Goal: Find specific page/section: Find specific page/section

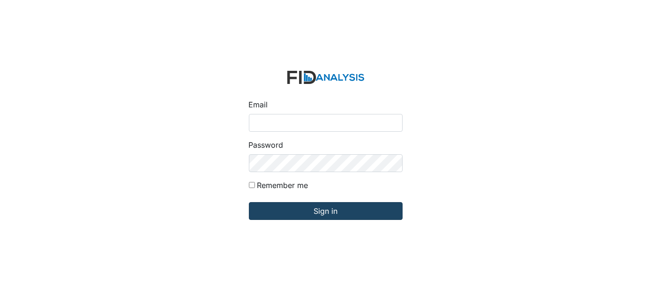
type input "Dsmith@lifeincorporated.com"
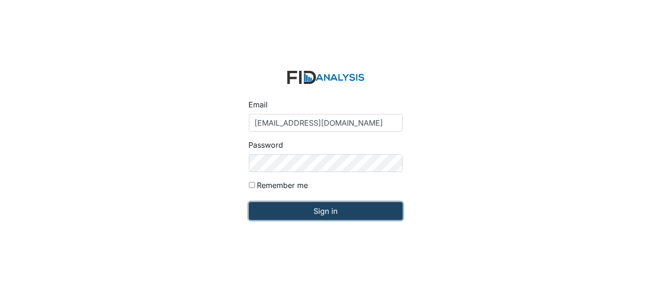
click at [275, 205] on input "Sign in" at bounding box center [326, 211] width 154 height 18
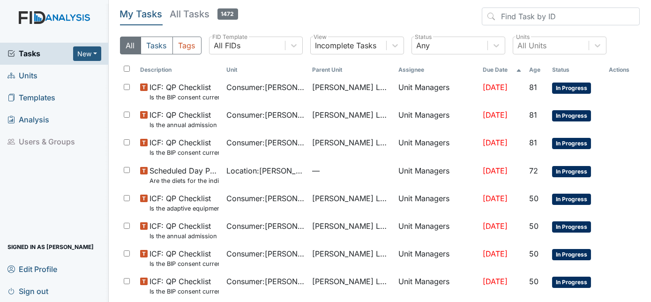
click at [33, 76] on span "Units" at bounding box center [23, 75] width 30 height 15
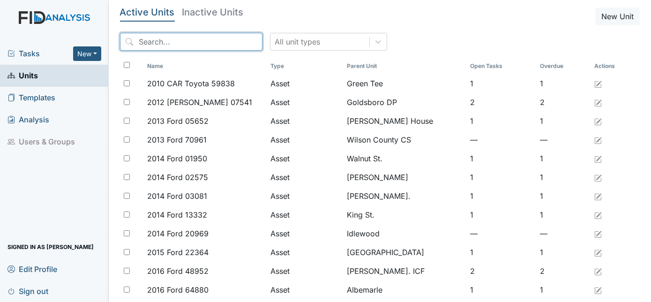
click at [146, 36] on input "search" at bounding box center [191, 42] width 143 height 18
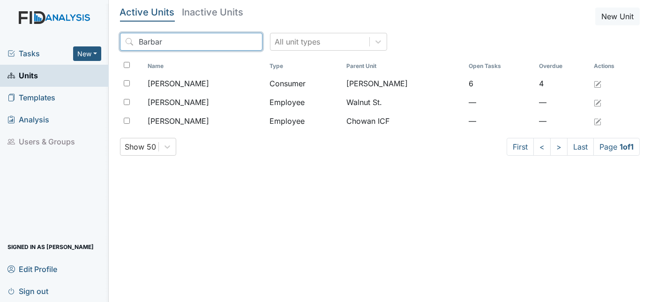
click at [146, 36] on input "Barbar" at bounding box center [191, 42] width 143 height 18
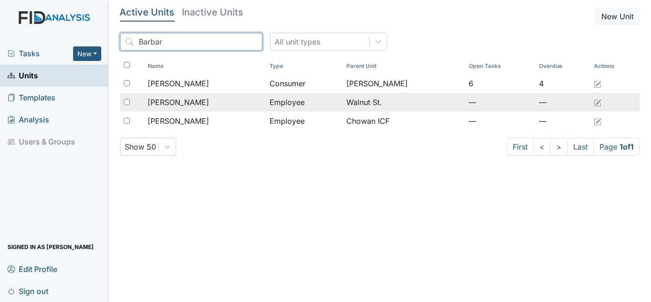
type input "Barbar"
click at [172, 108] on td "Graham, Barbara" at bounding box center [205, 102] width 122 height 19
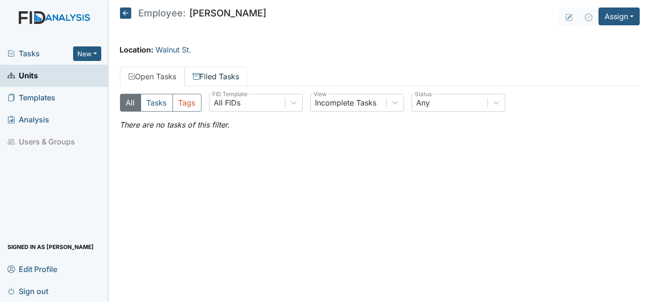
click at [219, 77] on link "Filed Tasks" at bounding box center [216, 77] width 63 height 20
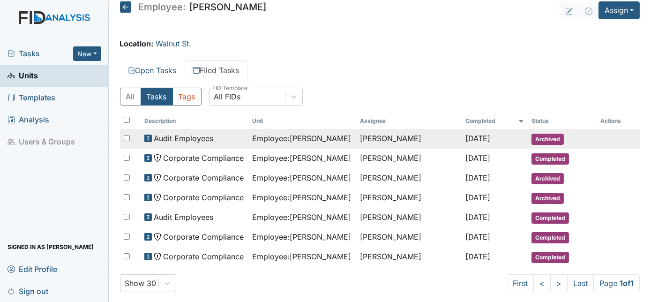
scroll to position [16, 0]
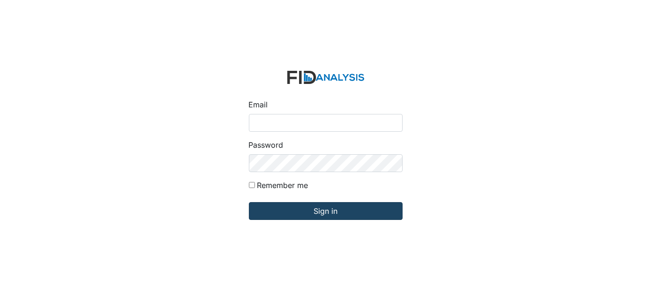
type input "[EMAIL_ADDRESS][DOMAIN_NAME]"
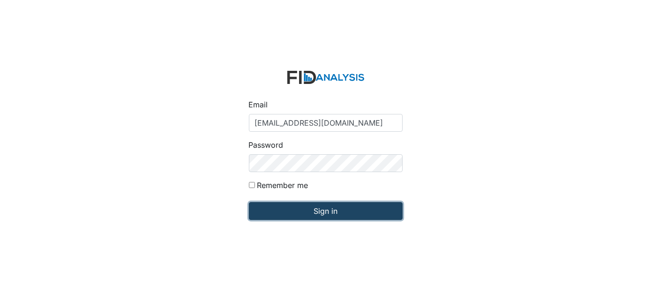
click at [290, 209] on input "Sign in" at bounding box center [326, 211] width 154 height 18
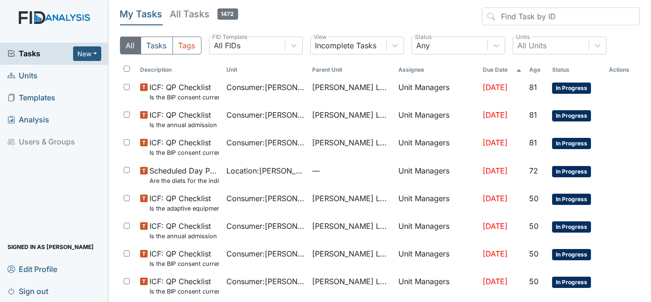
click at [33, 72] on span "Units" at bounding box center [23, 75] width 30 height 15
click at [37, 76] on span "Units" at bounding box center [23, 75] width 30 height 15
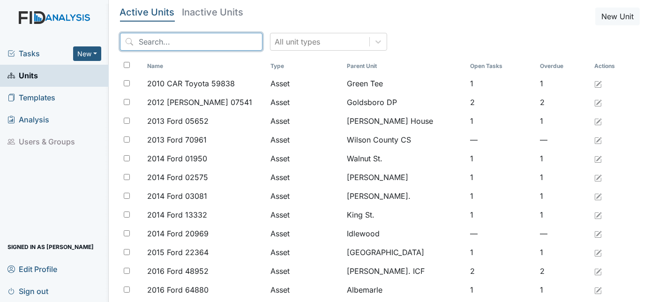
click at [177, 45] on input "search" at bounding box center [191, 42] width 143 height 18
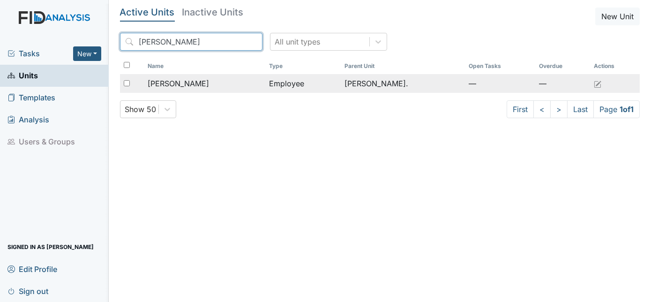
type input "cLAYTON"
click at [204, 78] on span "Raynor, Clayton" at bounding box center [178, 83] width 61 height 11
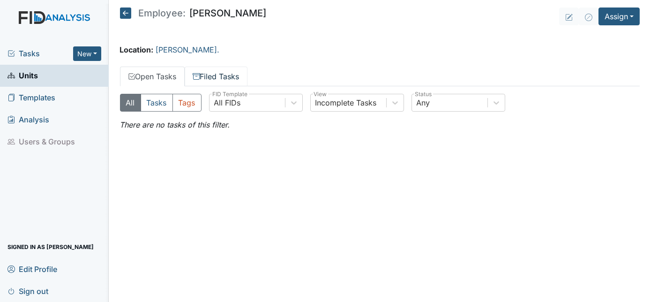
click at [214, 81] on link "Filed Tasks" at bounding box center [216, 77] width 63 height 20
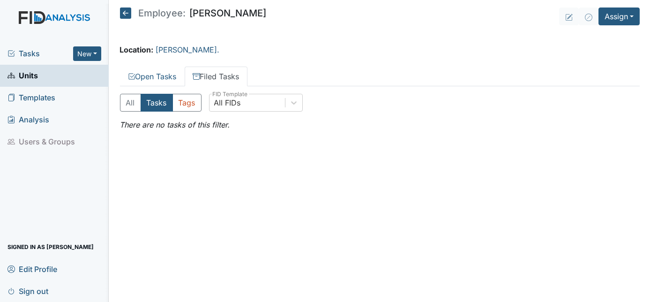
click at [214, 78] on link "Filed Tasks" at bounding box center [216, 77] width 63 height 20
click at [144, 81] on link "Open Tasks" at bounding box center [152, 77] width 65 height 20
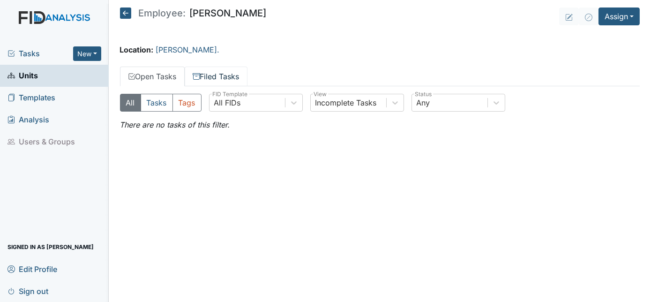
click at [218, 80] on link "Filed Tasks" at bounding box center [216, 77] width 63 height 20
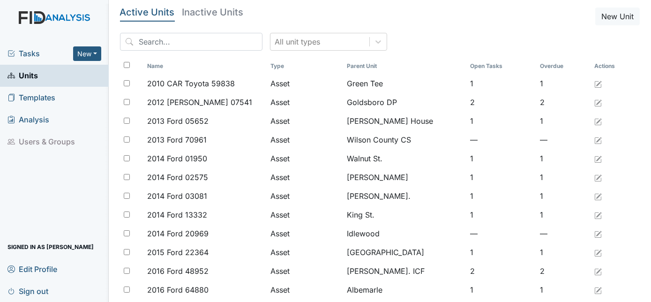
click at [168, 51] on div "All unit types" at bounding box center [380, 45] width 521 height 25
click at [172, 33] on input "search" at bounding box center [191, 42] width 143 height 18
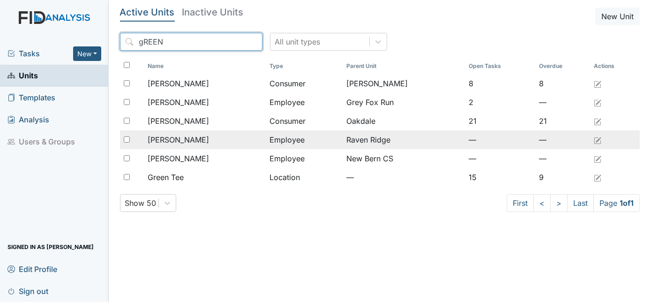
type input "gREEN"
click at [197, 138] on span "Green, Marian" at bounding box center [178, 139] width 61 height 11
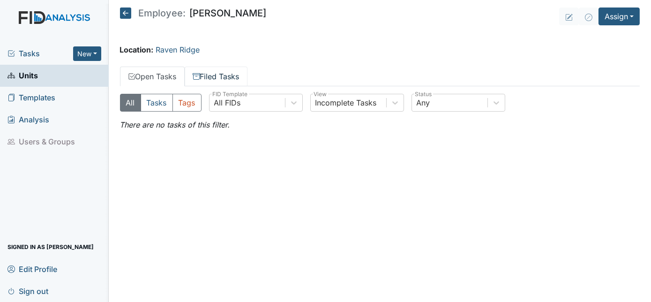
click at [235, 72] on link "Filed Tasks" at bounding box center [216, 77] width 63 height 20
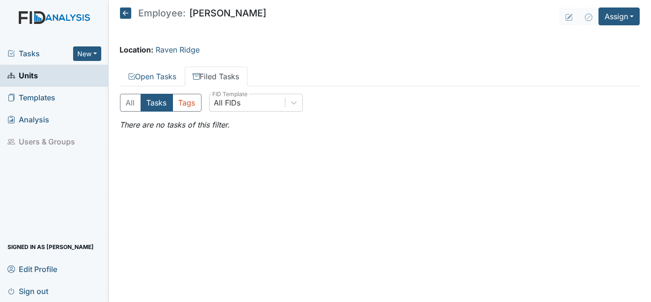
click at [57, 80] on link "Units" at bounding box center [54, 76] width 109 height 22
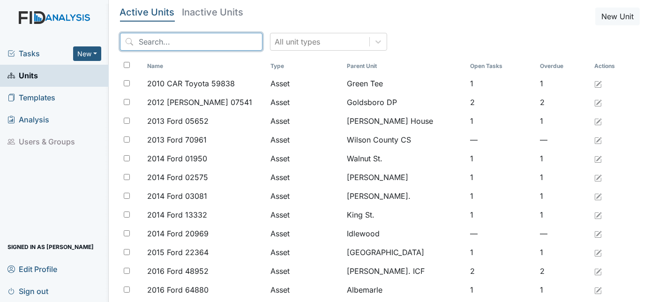
click at [171, 46] on input "search" at bounding box center [191, 42] width 143 height 18
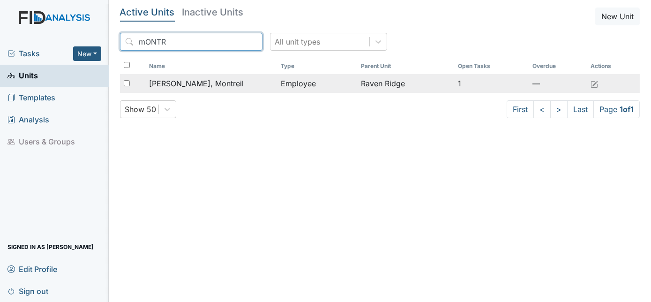
type input "mONTR"
click at [164, 89] on td "Hocutt, Montreil" at bounding box center [211, 83] width 132 height 19
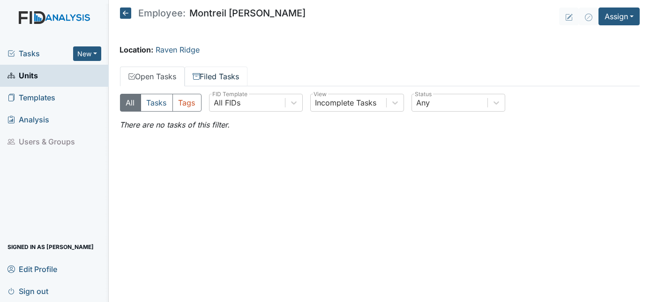
click at [203, 73] on link "Filed Tasks" at bounding box center [216, 77] width 63 height 20
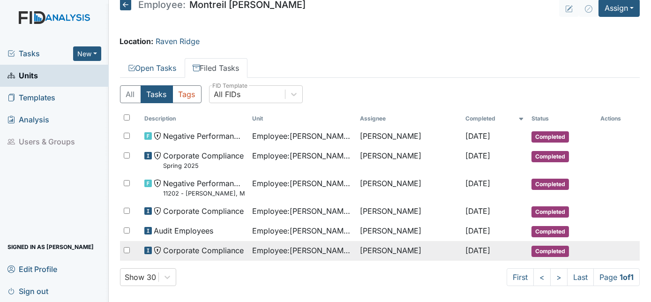
scroll to position [13, 0]
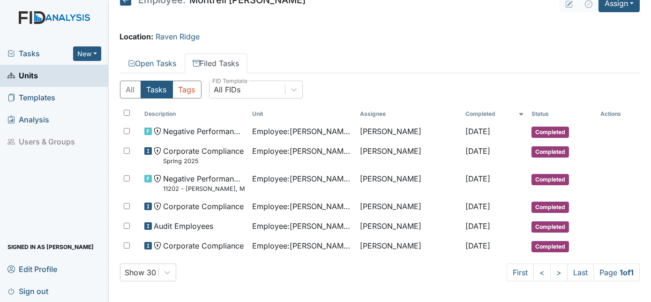
click at [41, 77] on link "Units" at bounding box center [54, 76] width 109 height 22
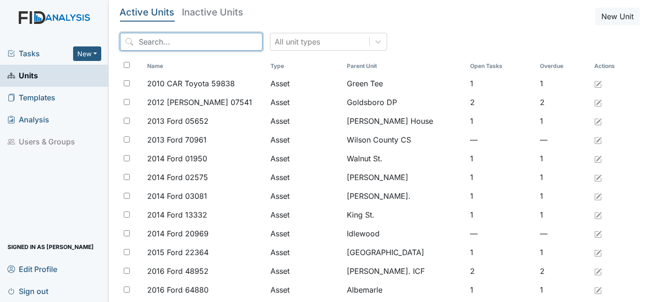
click at [157, 41] on input "search" at bounding box center [191, 42] width 143 height 18
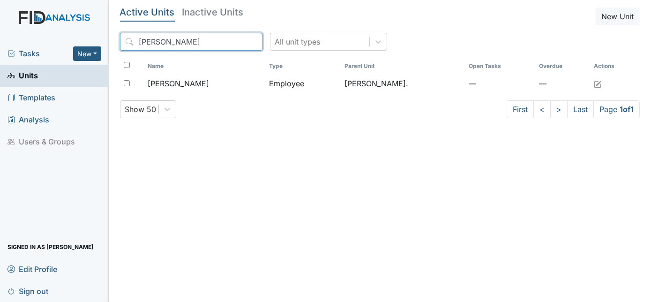
type input "[PERSON_NAME]"
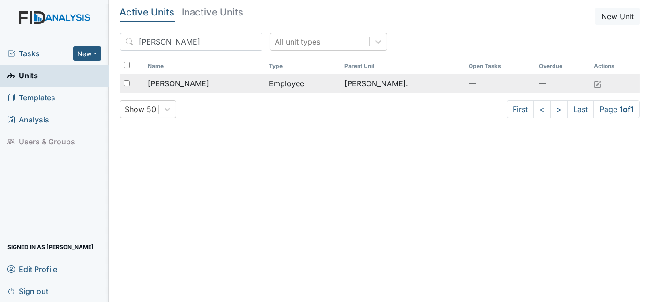
click at [177, 79] on span "Wooten, Jeane" at bounding box center [178, 83] width 61 height 11
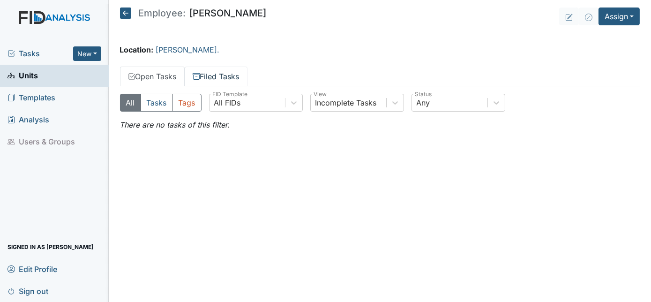
click at [216, 75] on link "Filed Tasks" at bounding box center [216, 77] width 63 height 20
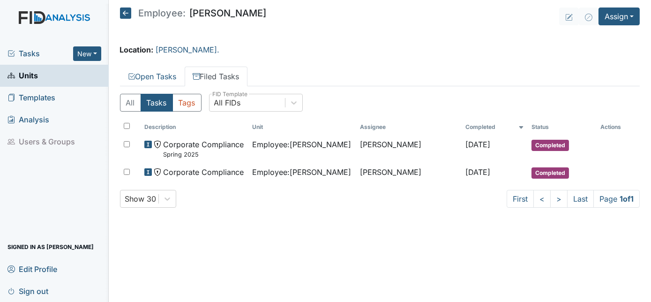
click at [34, 81] on span "Units" at bounding box center [23, 75] width 30 height 15
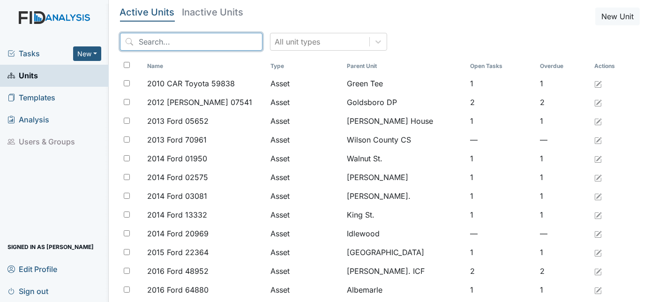
click at [149, 44] on input "search" at bounding box center [191, 42] width 143 height 18
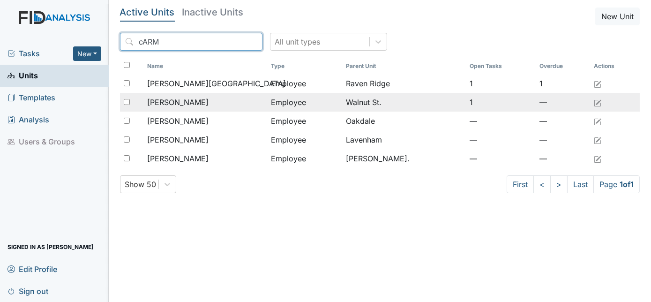
type input "cARM"
click at [209, 106] on span "Carmichael, Teerica" at bounding box center [177, 102] width 61 height 11
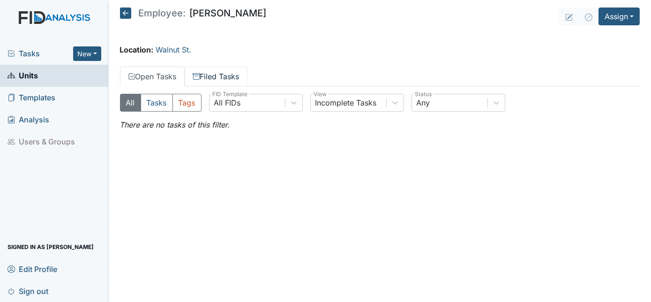
click at [217, 76] on link "Filed Tasks" at bounding box center [216, 77] width 63 height 20
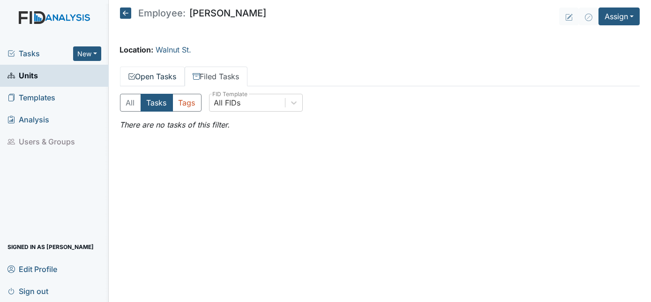
click at [172, 77] on link "Open Tasks" at bounding box center [152, 77] width 65 height 20
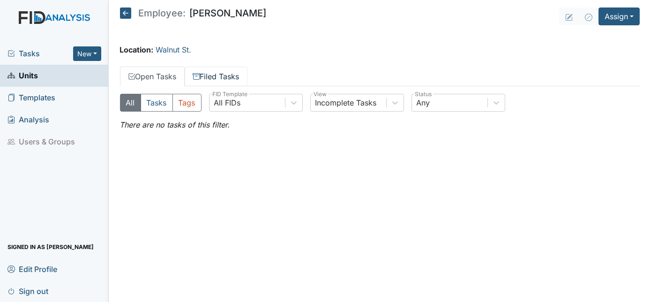
click at [222, 78] on link "Filed Tasks" at bounding box center [216, 77] width 63 height 20
